Goal: Task Accomplishment & Management: Manage account settings

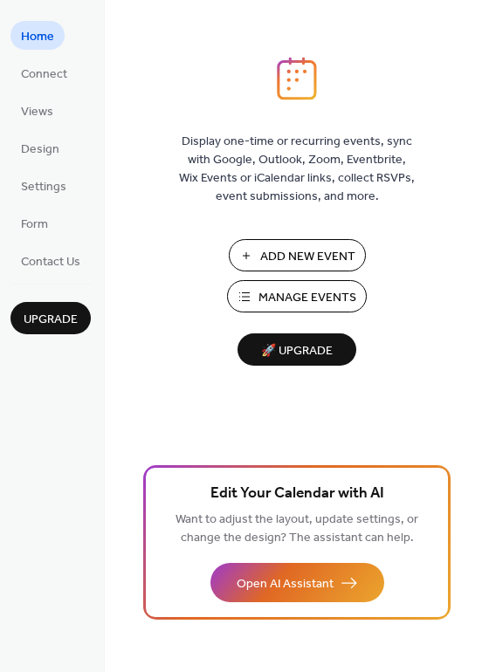
click at [297, 296] on span "Manage Events" at bounding box center [307, 298] width 98 height 18
click at [306, 306] on span "Manage Events" at bounding box center [307, 298] width 98 height 18
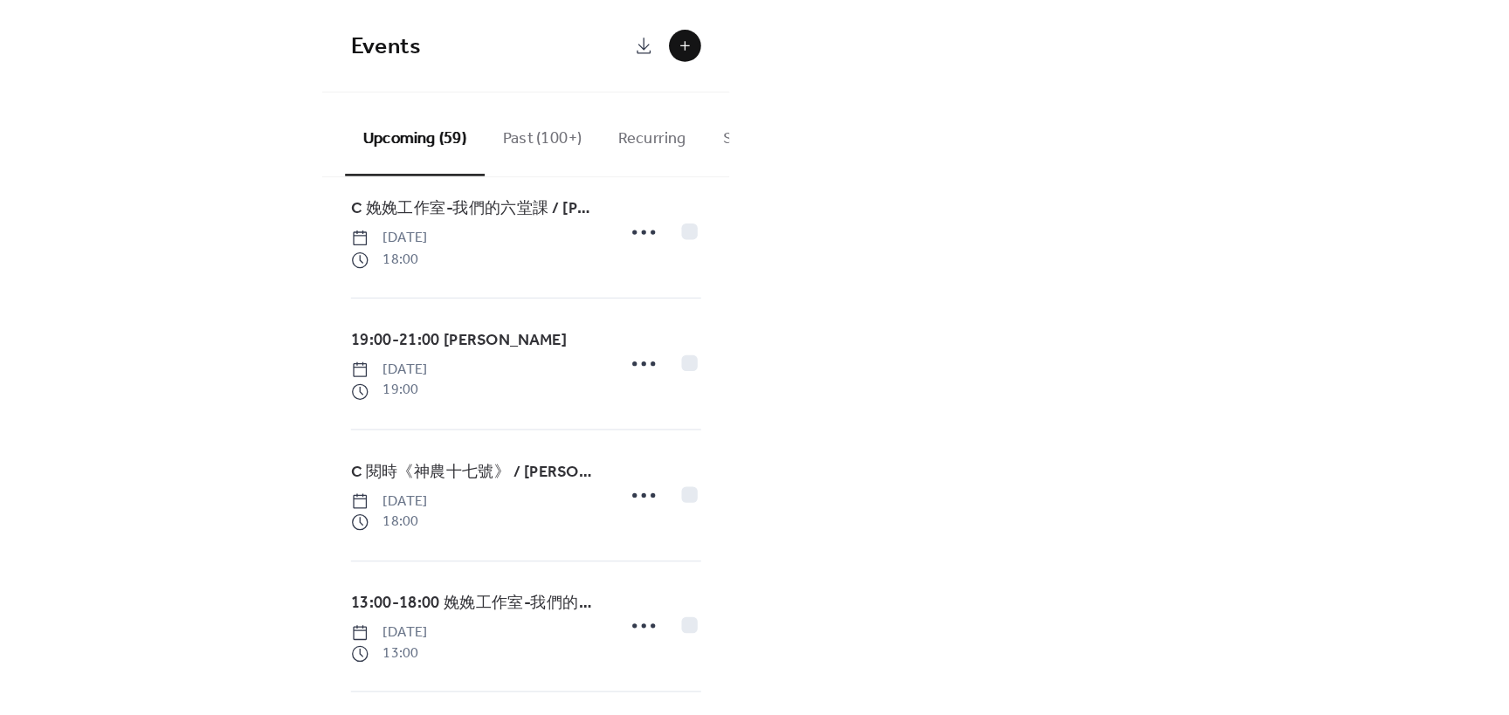
scroll to position [262, 0]
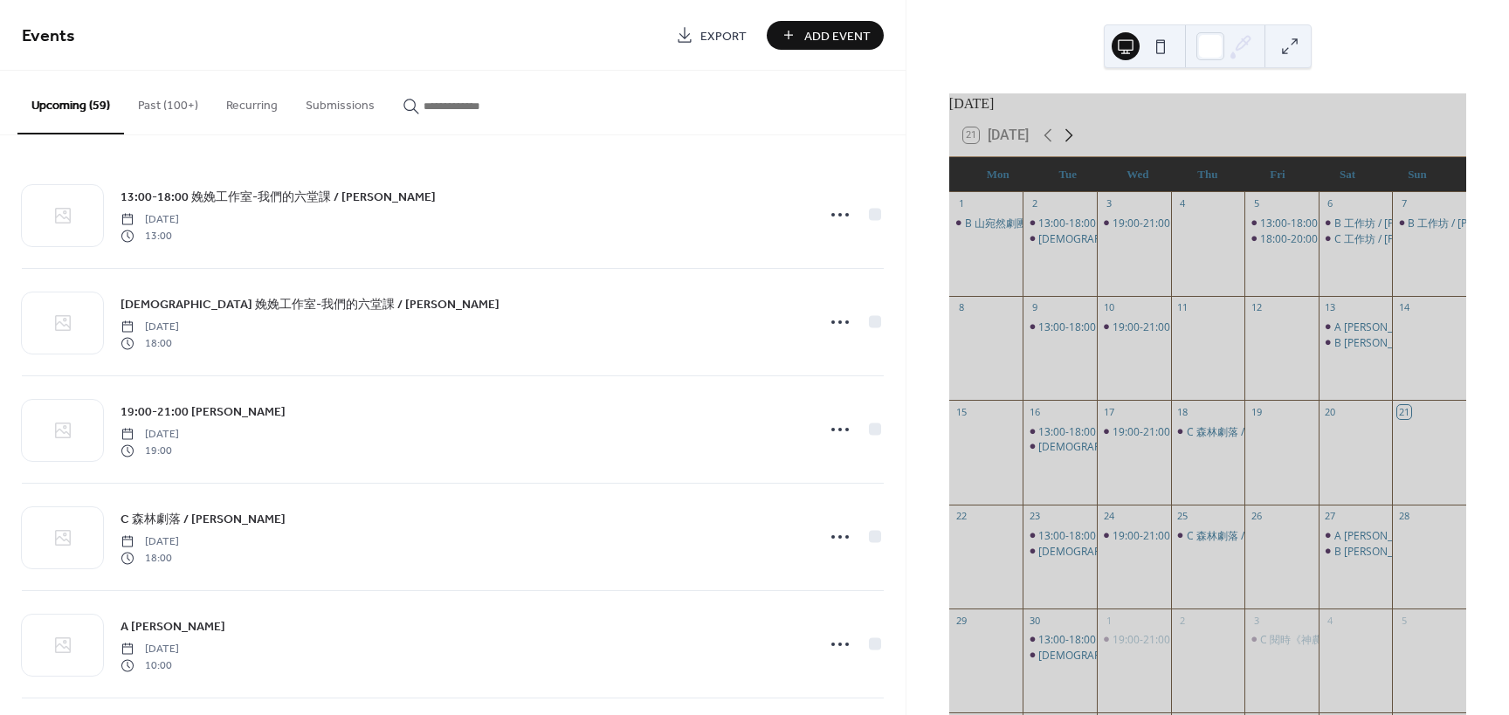
click at [1072, 144] on icon at bounding box center [1068, 135] width 21 height 21
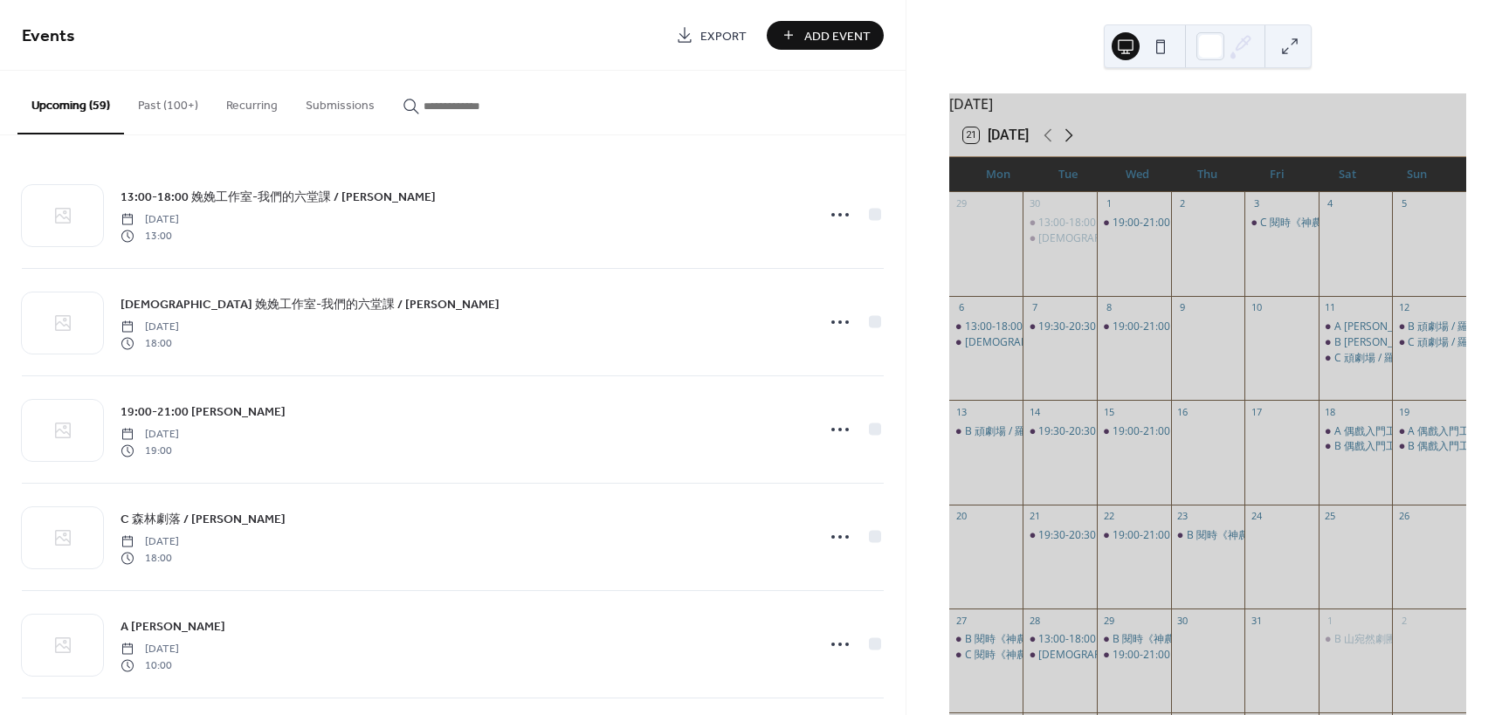
click at [1072, 142] on icon at bounding box center [1069, 135] width 8 height 13
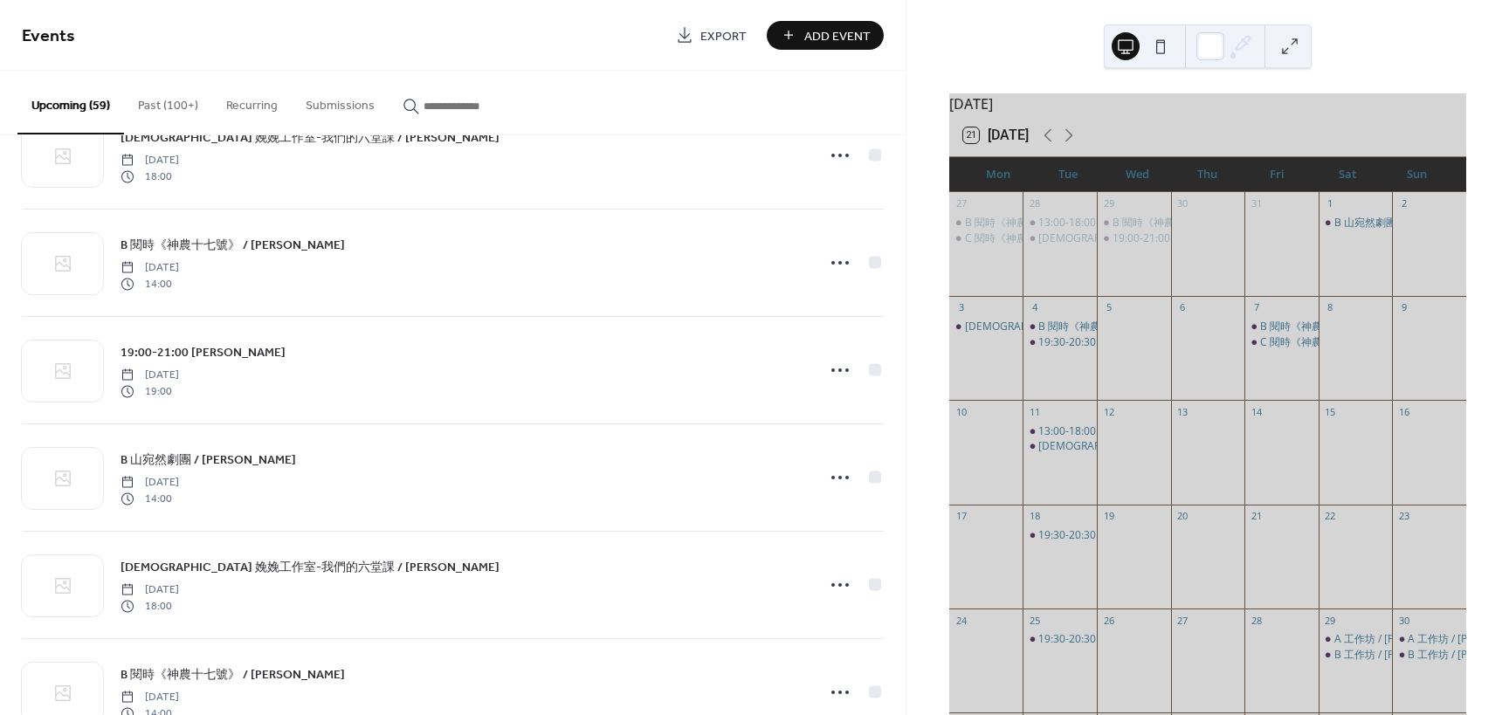
scroll to position [3767, 0]
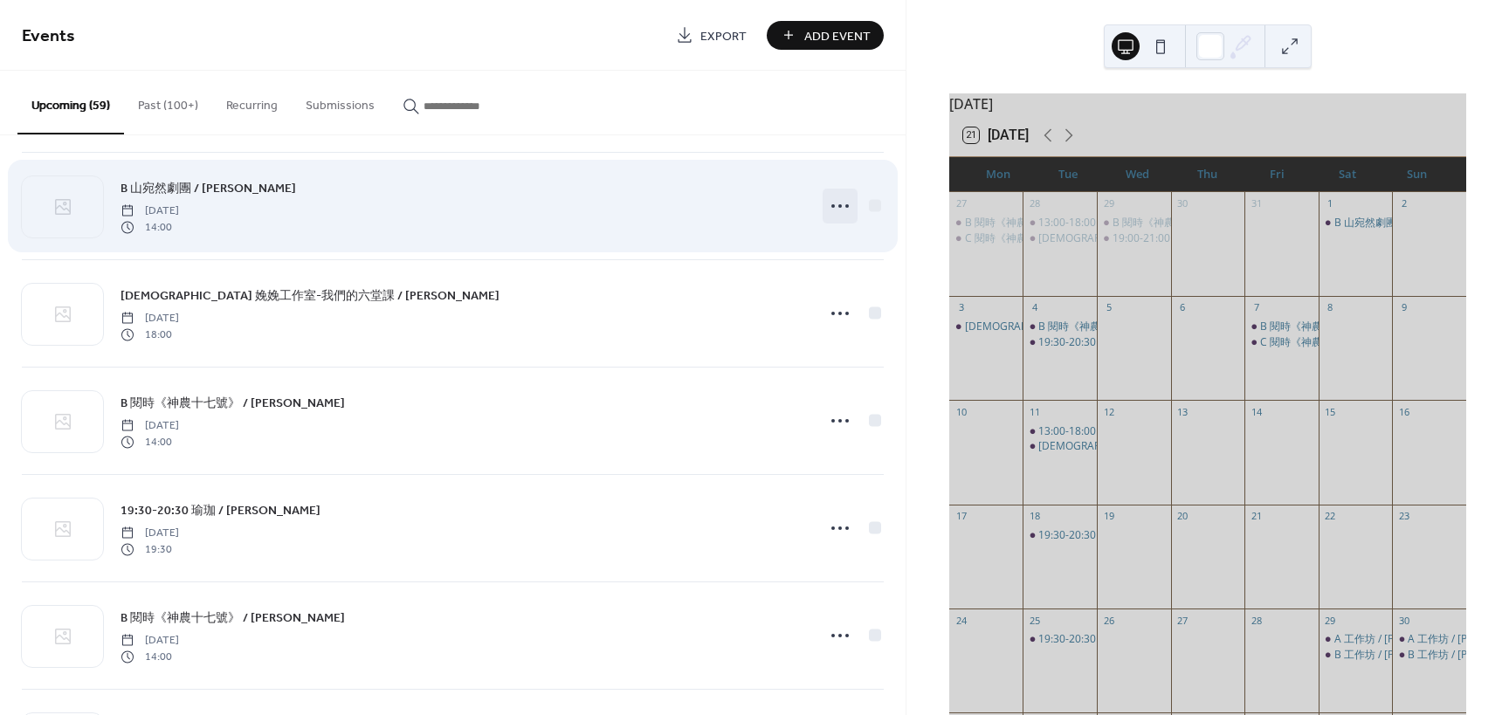
click at [832, 206] on icon at bounding box center [840, 206] width 28 height 28
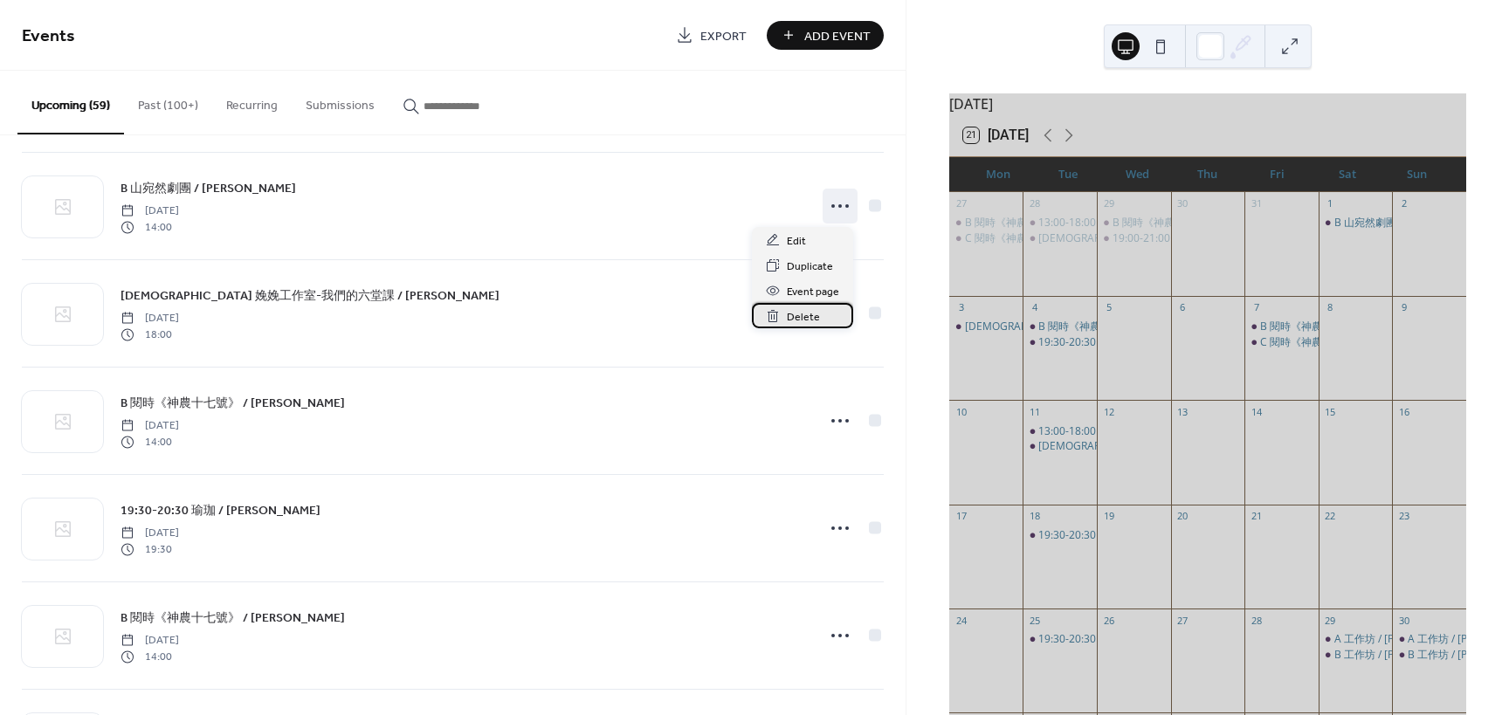
click at [789, 320] on span "Delete" at bounding box center [803, 317] width 33 height 18
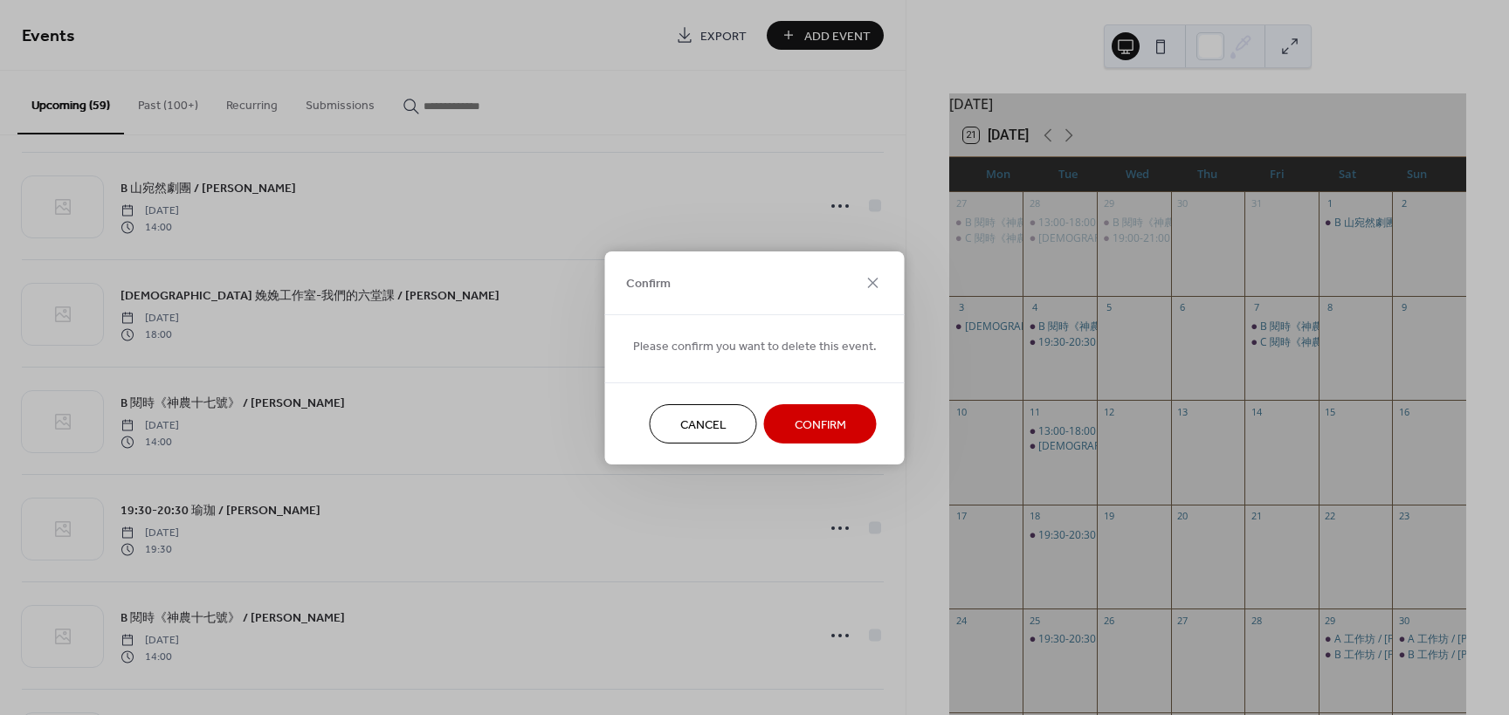
click at [810, 421] on span "Confirm" at bounding box center [820, 425] width 52 height 18
